Goal: Task Accomplishment & Management: Use online tool/utility

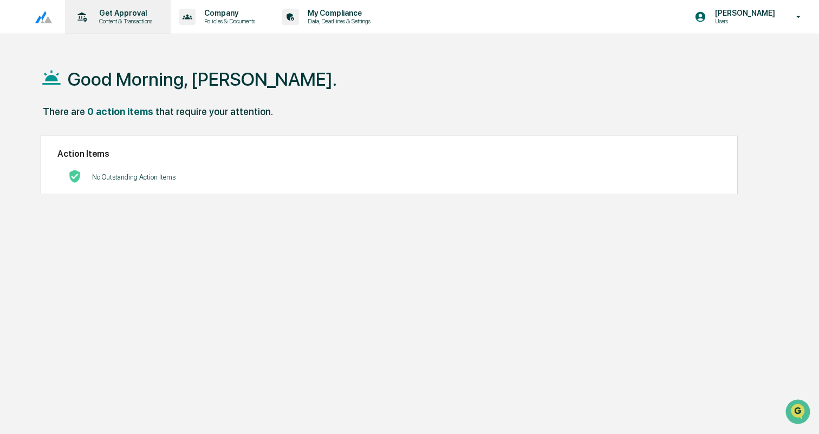
click at [117, 16] on p "Get Approval" at bounding box center [124, 13] width 67 height 9
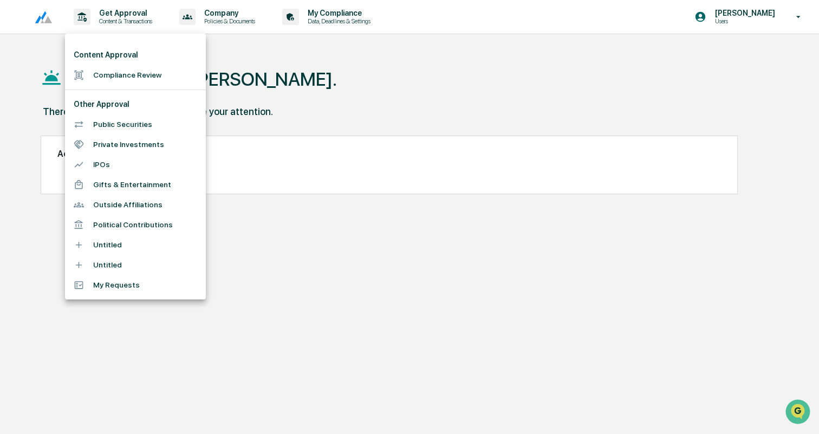
click at [130, 72] on li "Compliance Review" at bounding box center [135, 75] width 141 height 20
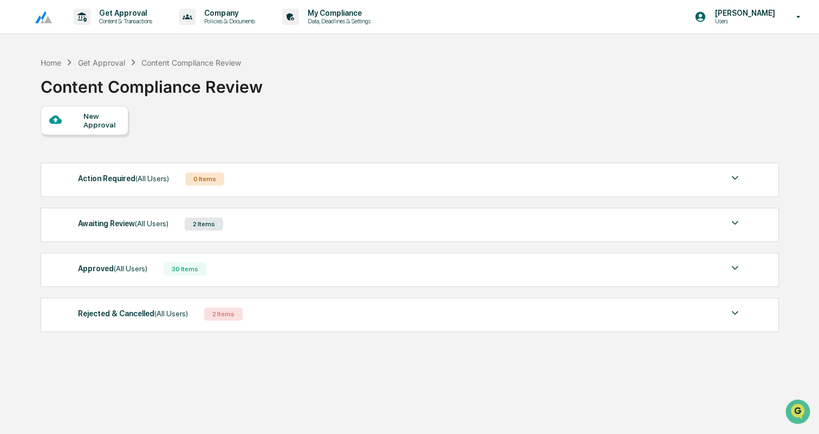
click at [140, 268] on span "(All Users)" at bounding box center [131, 268] width 34 height 9
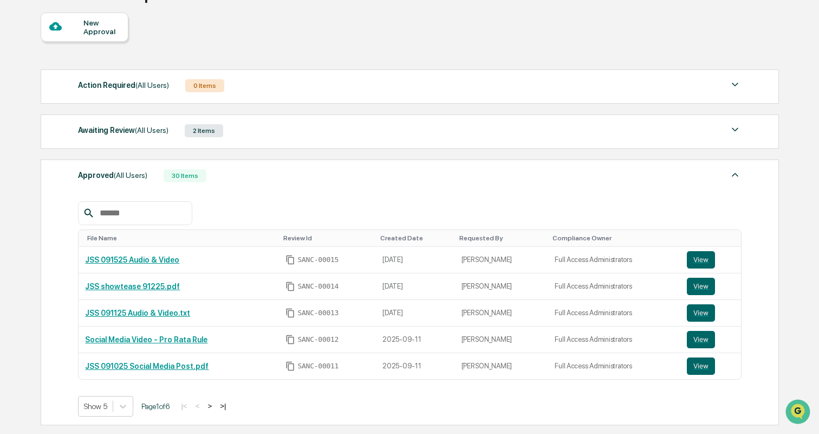
scroll to position [105, 0]
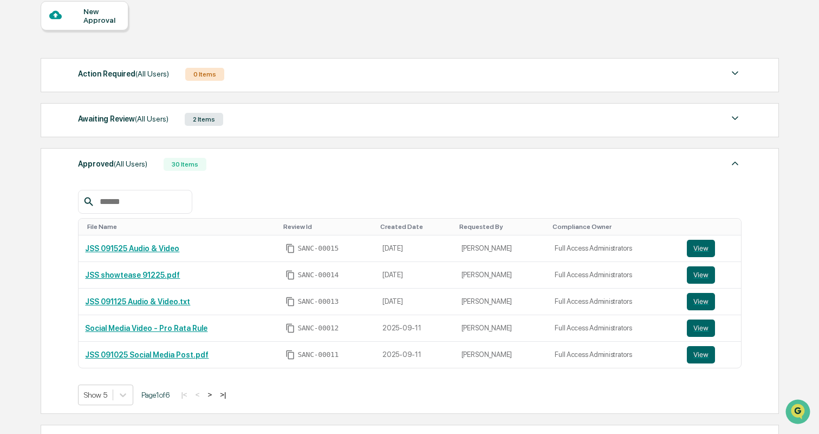
click at [248, 114] on div "Awaiting Review (All Users) 2 Items" at bounding box center [410, 119] width 664 height 15
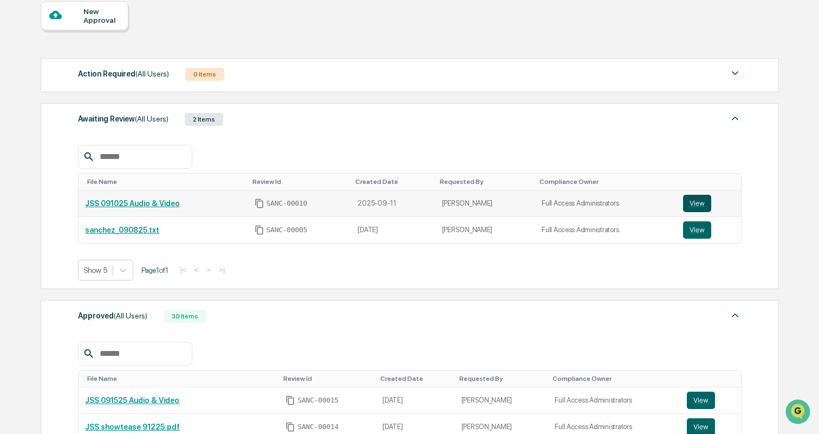
click at [702, 201] on button "View" at bounding box center [697, 203] width 28 height 17
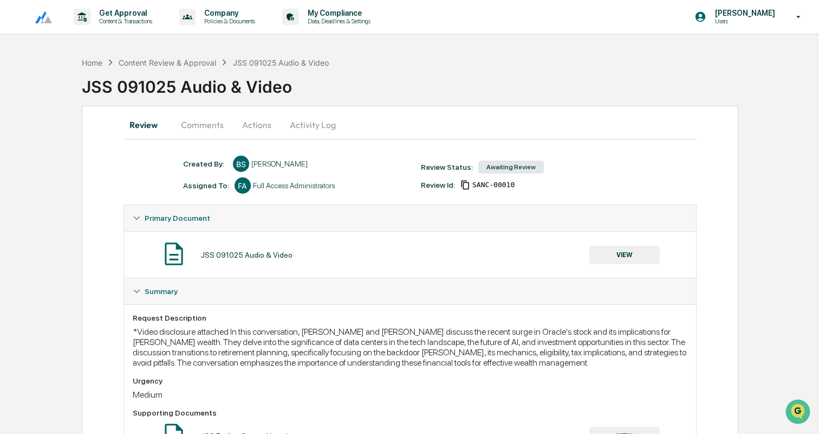
click at [201, 128] on button "Comments" at bounding box center [202, 125] width 60 height 26
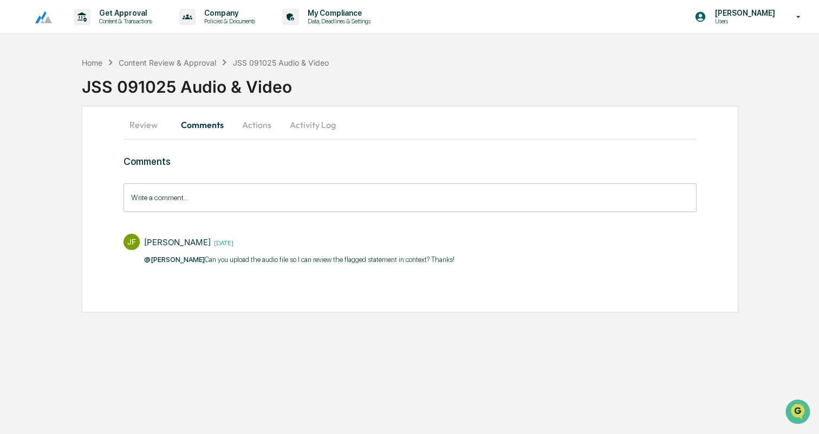
click at [244, 126] on button "Actions" at bounding box center [256, 125] width 49 height 26
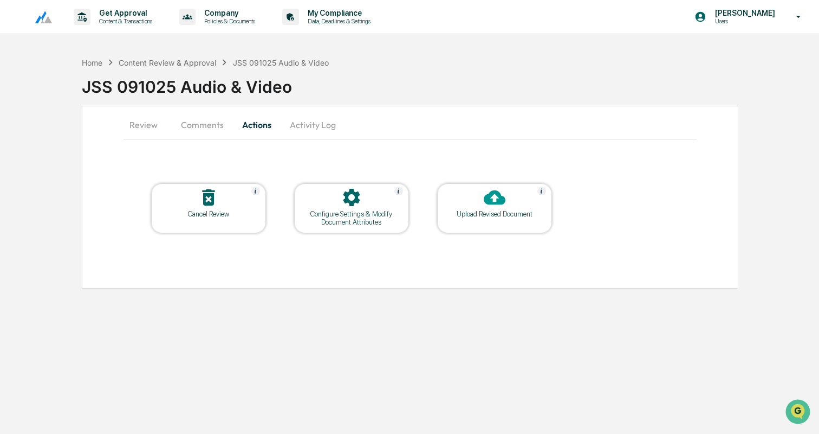
click at [319, 128] on button "Activity Log" at bounding box center [312, 125] width 63 height 26
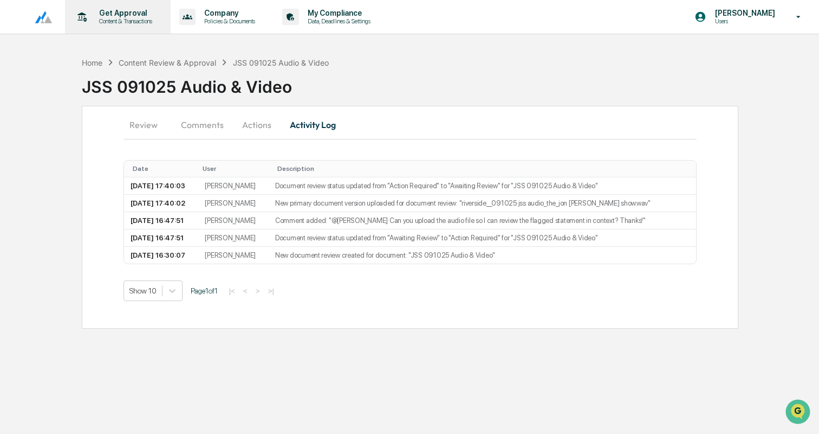
click at [130, 19] on p "Content & Transactions" at bounding box center [124, 21] width 67 height 8
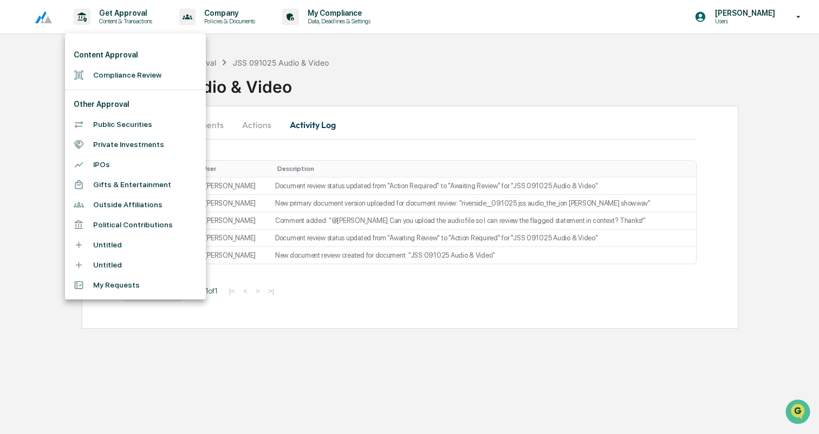
click at [120, 72] on li "Compliance Review" at bounding box center [135, 75] width 141 height 20
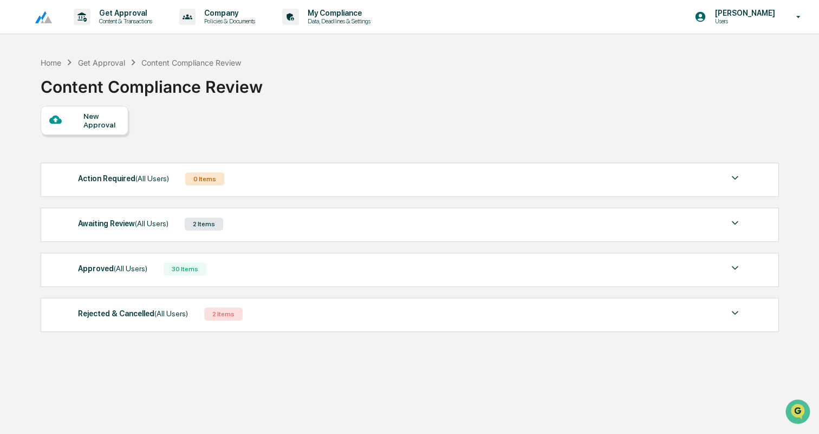
click at [273, 263] on div "Approved (All Users) 30 Items" at bounding box center [410, 268] width 664 height 15
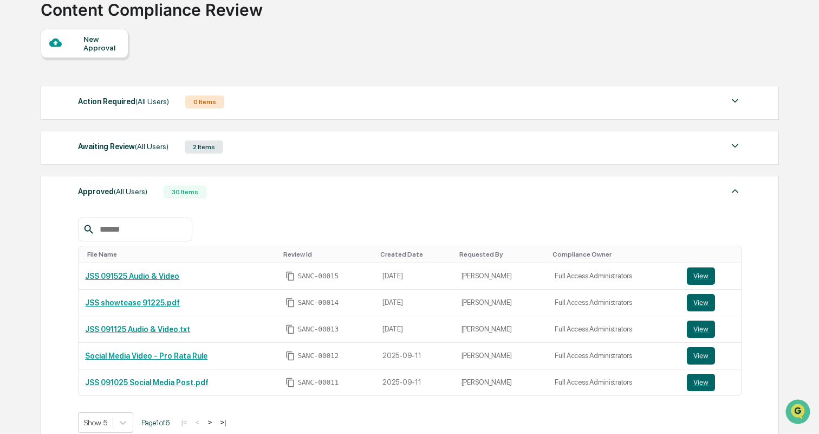
scroll to position [81, 0]
